Goal: Task Accomplishment & Management: Complete application form

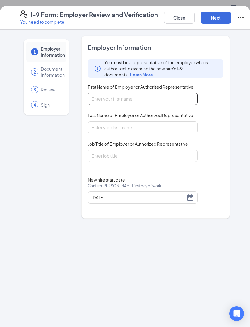
click at [112, 101] on input "First Name of Employer or Authorized Representative" at bounding box center [143, 99] width 110 height 12
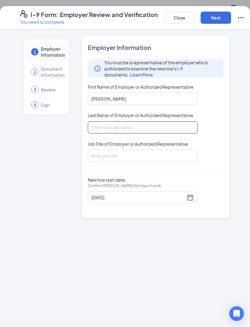
click at [129, 128] on input "Last Name of Employer or Authorized Representative" at bounding box center [143, 127] width 110 height 12
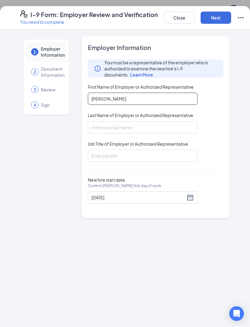
click at [149, 104] on input "[PERSON_NAME]" at bounding box center [143, 99] width 110 height 12
type input "[PERSON_NAME]"
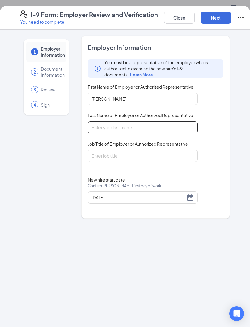
click at [115, 126] on input "Last Name of Employer or Authorized Representative" at bounding box center [143, 127] width 110 height 12
type input "[PERSON_NAME]"
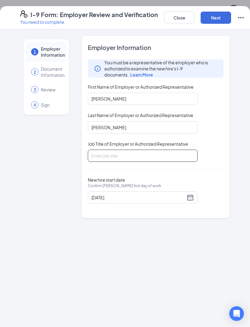
click at [119, 156] on input "Job Title of Employer or Authorized Representative" at bounding box center [143, 156] width 110 height 12
type input "F"
type input "Director"
click at [226, 15] on button "Next" at bounding box center [216, 18] width 30 height 12
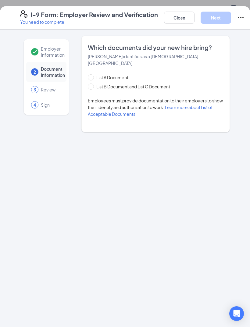
click at [96, 83] on span "List B Document and List C Document" at bounding box center [133, 86] width 79 height 7
click at [92, 84] on input "List B Document and List C Document" at bounding box center [90, 86] width 4 height 4
radio input "true"
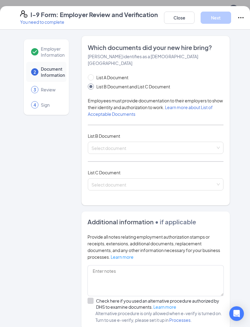
click at [164, 142] on input "search" at bounding box center [153, 146] width 124 height 9
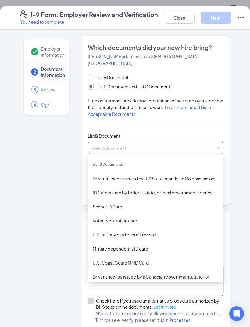
click at [210, 123] on div "List A Document List B Document and List C Document Employees must provide docu…" at bounding box center [156, 136] width 136 height 124
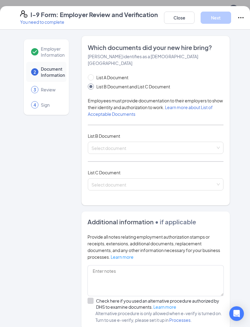
click at [158, 179] on input "search" at bounding box center [153, 183] width 124 height 9
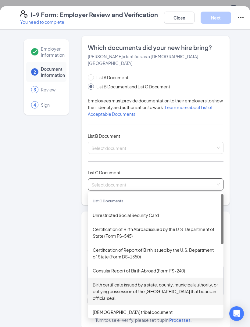
click at [145, 285] on div "Birth certificate issued by a state, county, municipal authority, or outlying p…" at bounding box center [156, 291] width 126 height 20
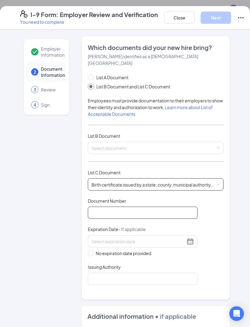
click at [135, 208] on input "Document Number" at bounding box center [143, 213] width 110 height 12
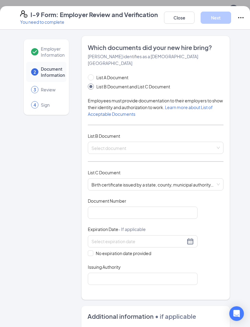
click at [151, 142] on input "search" at bounding box center [153, 146] width 124 height 9
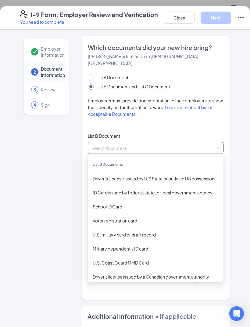
click at [151, 189] on div "ID Card issued by federal, state, or local government agency" at bounding box center [156, 192] width 126 height 7
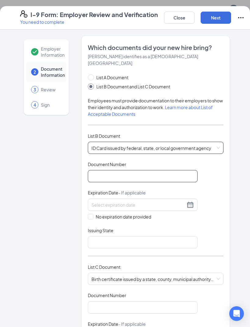
click at [132, 171] on input "Document Number" at bounding box center [143, 176] width 110 height 12
click at [107, 170] on input "Document Number" at bounding box center [143, 176] width 110 height 12
type input "000043789036"
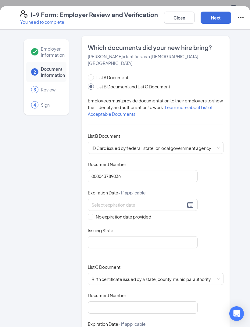
click at [139, 201] on input at bounding box center [138, 204] width 94 height 7
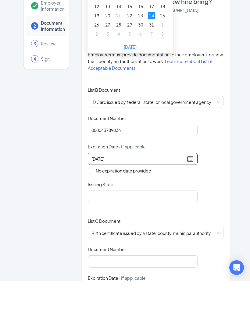
type input "[DATE]"
click at [127, 236] on input "Issuing State" at bounding box center [143, 242] width 110 height 12
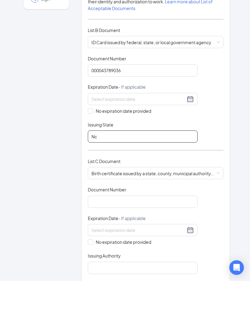
scroll to position [59, 0]
type input "Nc"
click at [142, 142] on input at bounding box center [138, 145] width 94 height 7
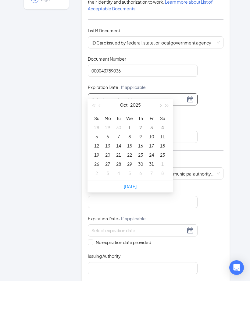
type input "[DATE]"
click at [152, 197] on div "24" at bounding box center [151, 200] width 7 height 7
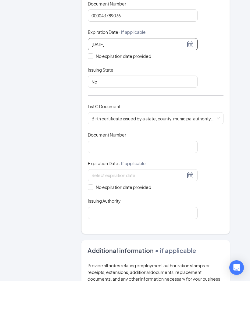
scroll to position [114, 0]
click at [168, 187] on input "Document Number" at bounding box center [143, 193] width 110 height 12
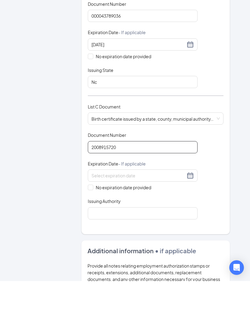
type input "2008915720"
click at [152, 218] on input at bounding box center [138, 221] width 94 height 7
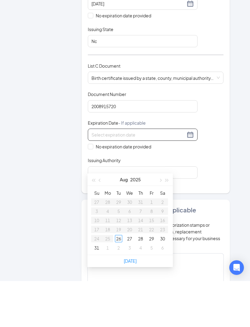
scroll to position [159, 0]
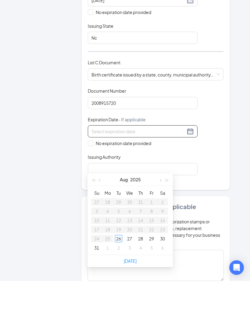
click at [94, 186] on span "No expiration date provided" at bounding box center [123, 189] width 60 height 7
click at [92, 187] on input "No expiration date provided" at bounding box center [90, 189] width 4 height 4
checkbox input "true"
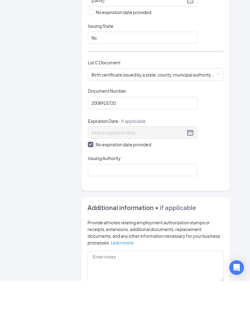
scroll to position [46, 0]
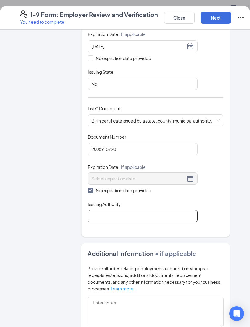
click at [146, 210] on input "Issuing Authority" at bounding box center [143, 216] width 110 height 12
type input "J"
click at [210, 206] on div "Document Title Birth certificate issued by a state, county, municipal authority…" at bounding box center [156, 178] width 136 height 88
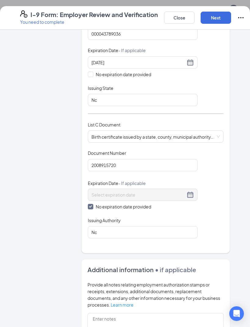
scroll to position [130, 0]
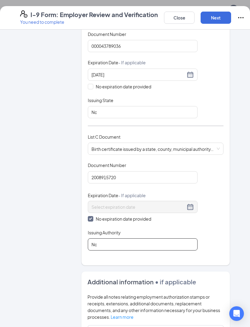
click at [121, 238] on input "Nc" at bounding box center [143, 244] width 110 height 12
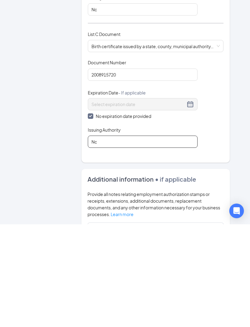
type input "N"
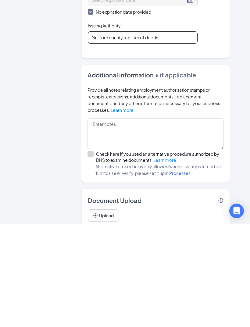
scroll to position [234, 0]
type input "Guilford county register of deeds"
click at [239, 161] on div "Employer Information 2 Document Information 3 Review 4 Sign Which documents did…" at bounding box center [125, 75] width 234 height 549
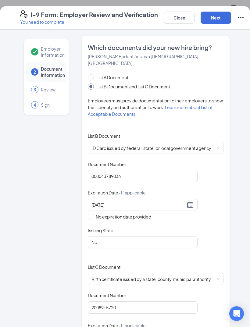
scroll to position [0, 0]
click at [216, 17] on button "Next" at bounding box center [216, 18] width 30 height 12
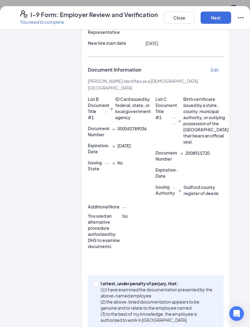
scroll to position [89, 0]
click at [97, 286] on input "I attest, under penalty of [PERSON_NAME], that: (1) I have examined the documen…" at bounding box center [95, 283] width 4 height 4
checkbox input "true"
click at [217, 19] on button "Next" at bounding box center [216, 18] width 30 height 12
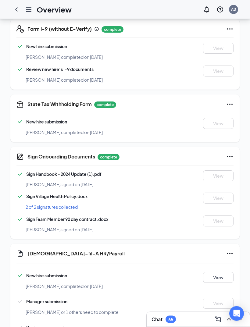
scroll to position [219, 0]
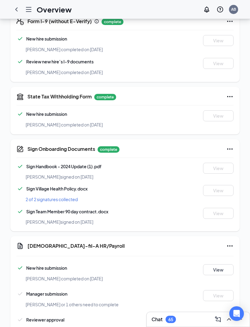
click at [218, 317] on button "Start" at bounding box center [218, 321] width 30 height 11
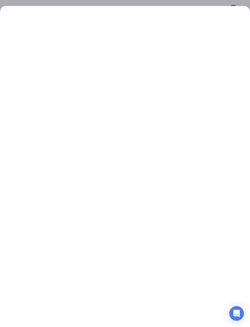
scroll to position [0, 0]
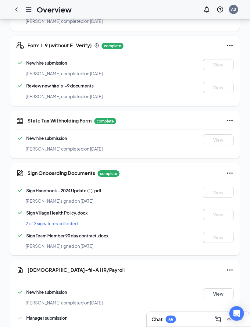
scroll to position [219, 0]
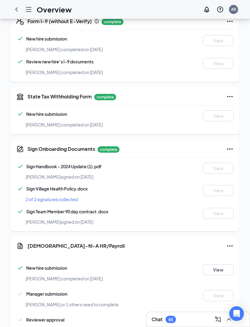
click at [219, 317] on button "Start" at bounding box center [218, 321] width 30 height 11
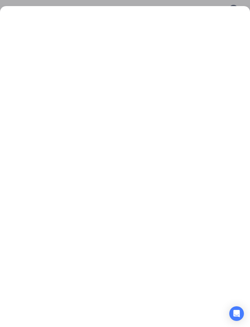
scroll to position [0, 0]
click at [156, 6] on div at bounding box center [125, 166] width 250 height 321
click at [160, 2] on div at bounding box center [125, 163] width 250 height 327
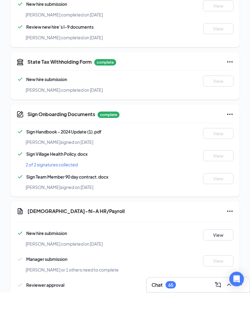
scroll to position [219, 0]
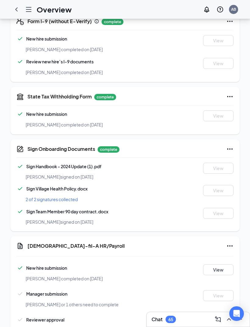
click at [223, 319] on button "Start" at bounding box center [218, 321] width 30 height 11
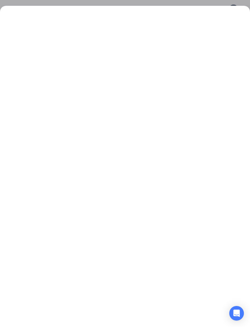
scroll to position [239, 0]
click at [164, 6] on div at bounding box center [125, 166] width 250 height 321
click at [157, 5] on div at bounding box center [125, 163] width 250 height 327
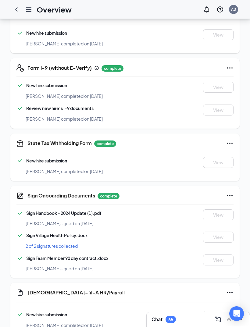
scroll to position [219, 0]
